Goal: Information Seeking & Learning: Find specific page/section

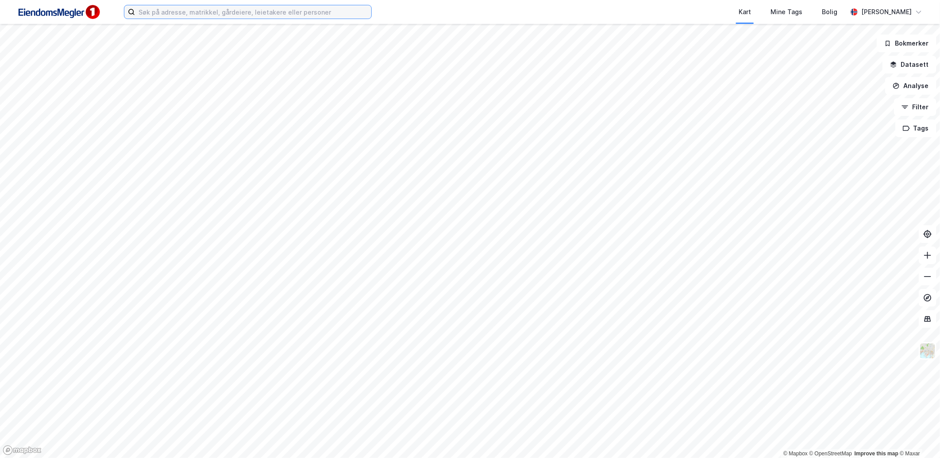
click at [229, 15] on input at bounding box center [253, 11] width 236 height 13
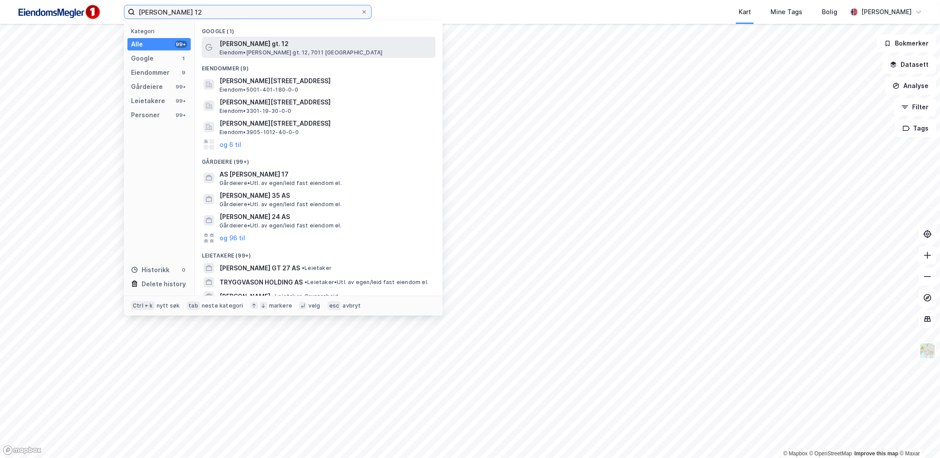
type input "[PERSON_NAME] 12"
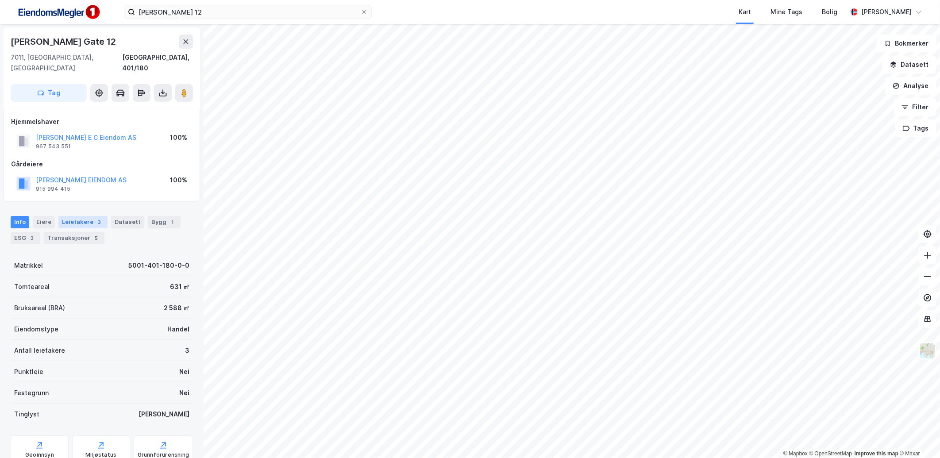
click at [86, 216] on div "Leietakere 3" at bounding box center [82, 222] width 49 height 12
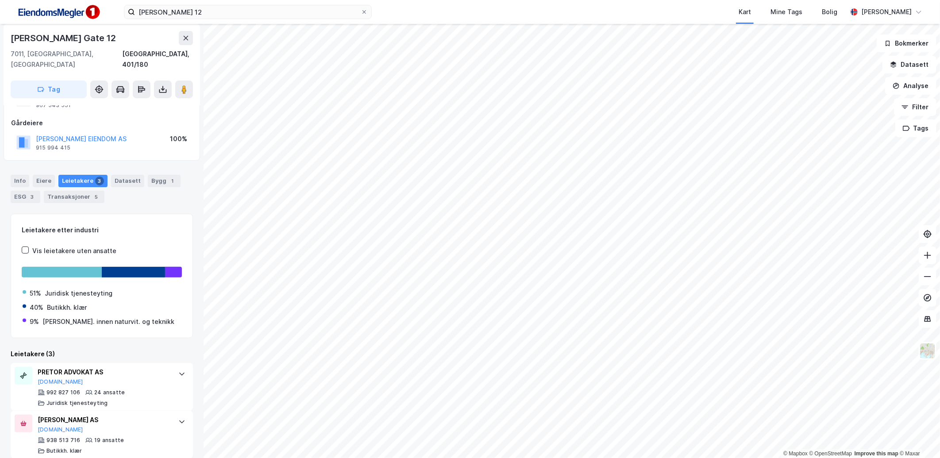
scroll to position [89, 0]
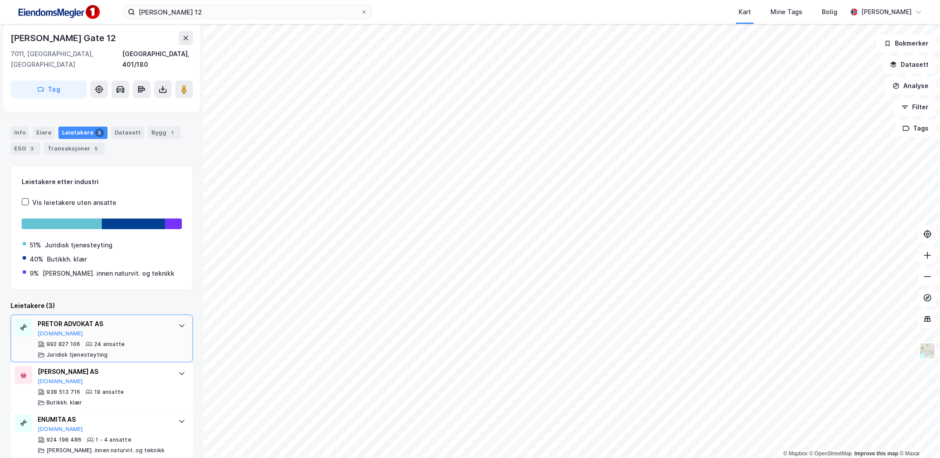
click at [175, 319] on div at bounding box center [182, 326] width 14 height 14
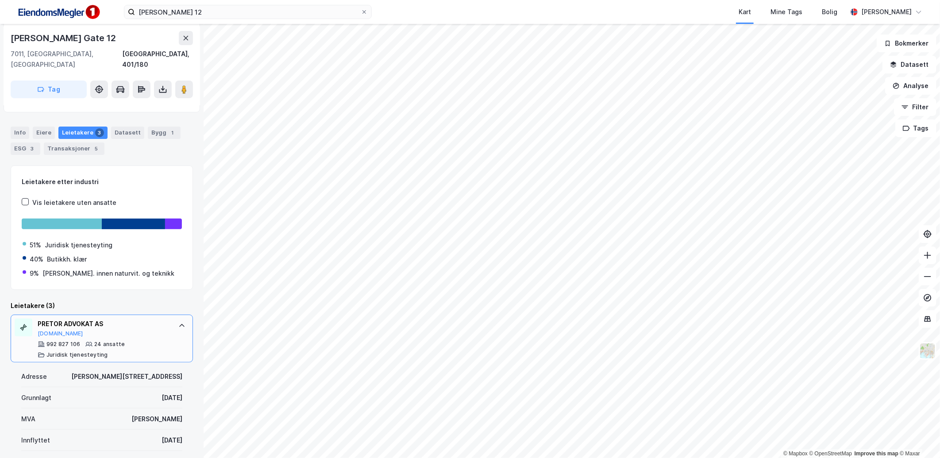
scroll to position [188, 0]
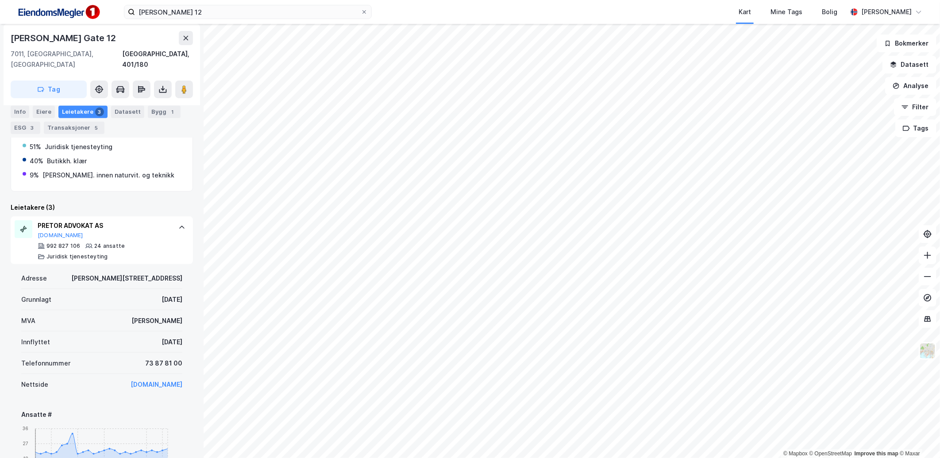
click at [149, 381] on link "[DOMAIN_NAME]" at bounding box center [157, 385] width 52 height 8
